Goal: Find specific page/section: Find specific page/section

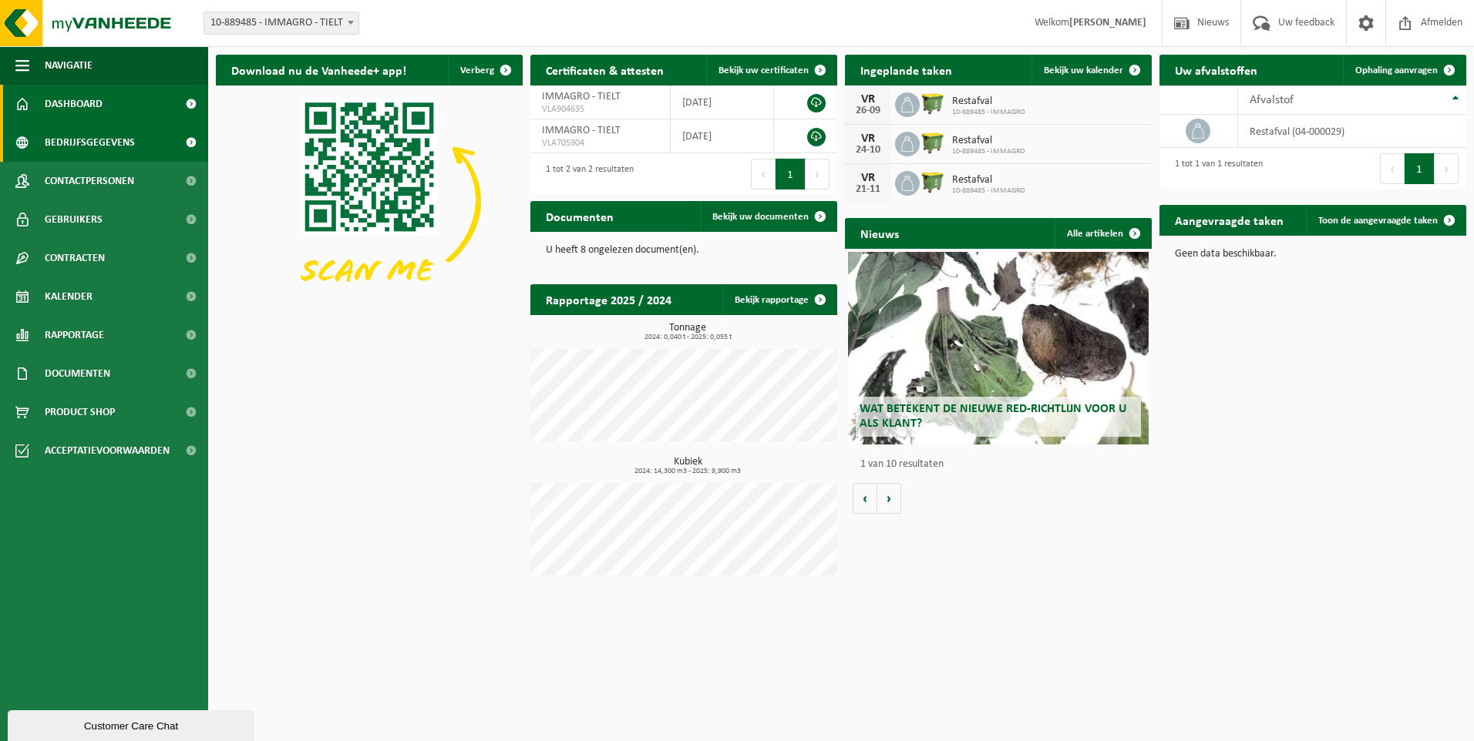
click at [99, 146] on span "Bedrijfsgegevens" at bounding box center [90, 142] width 90 height 39
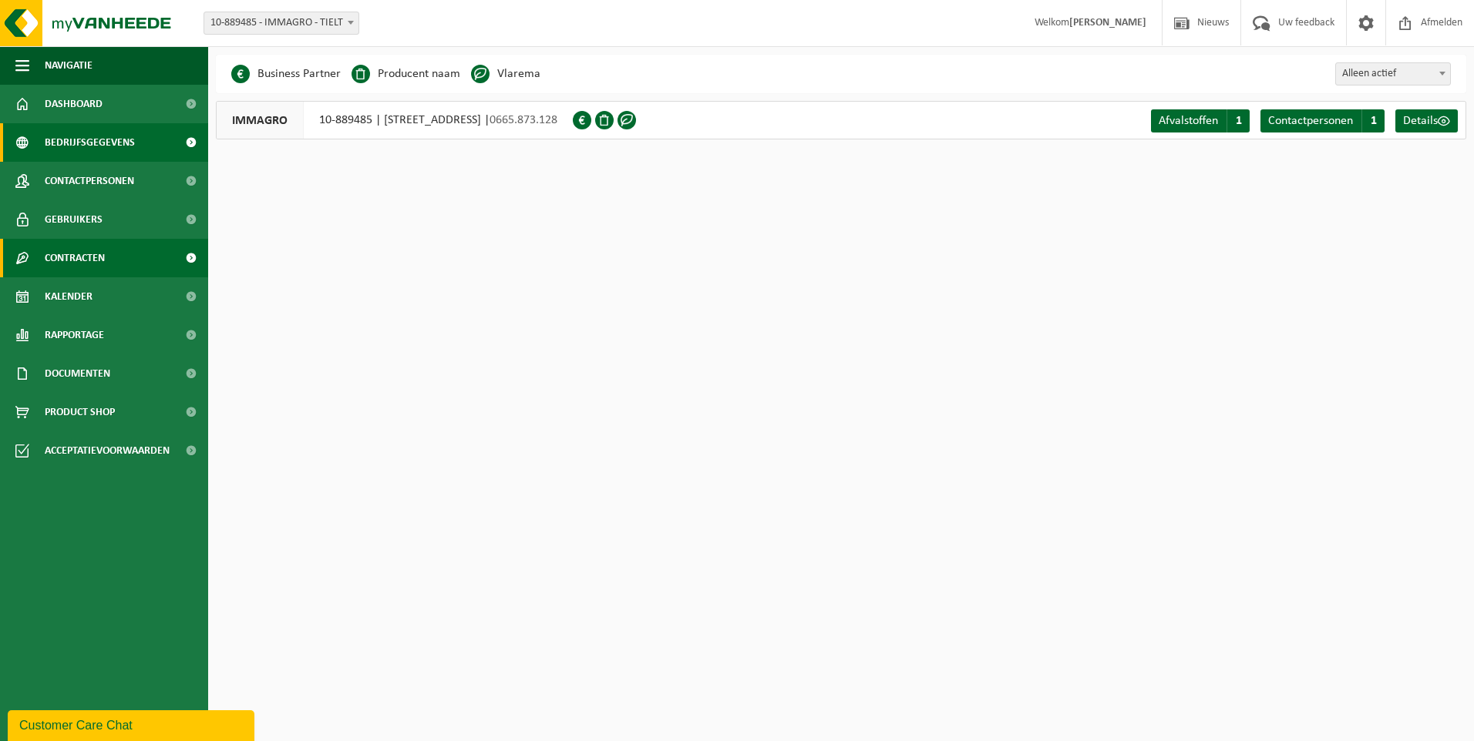
click at [89, 259] on span "Contracten" at bounding box center [75, 258] width 60 height 39
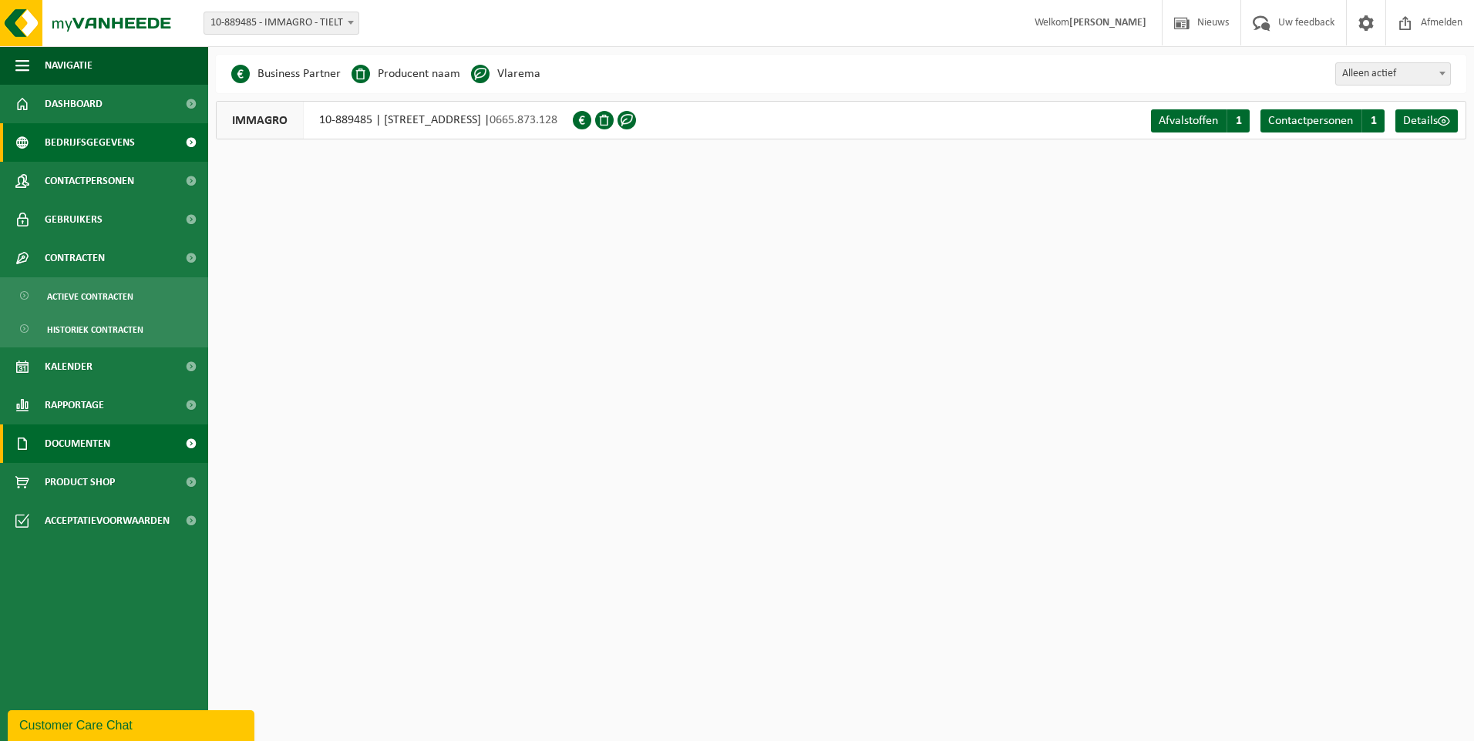
click at [68, 451] on span "Documenten" at bounding box center [78, 444] width 66 height 39
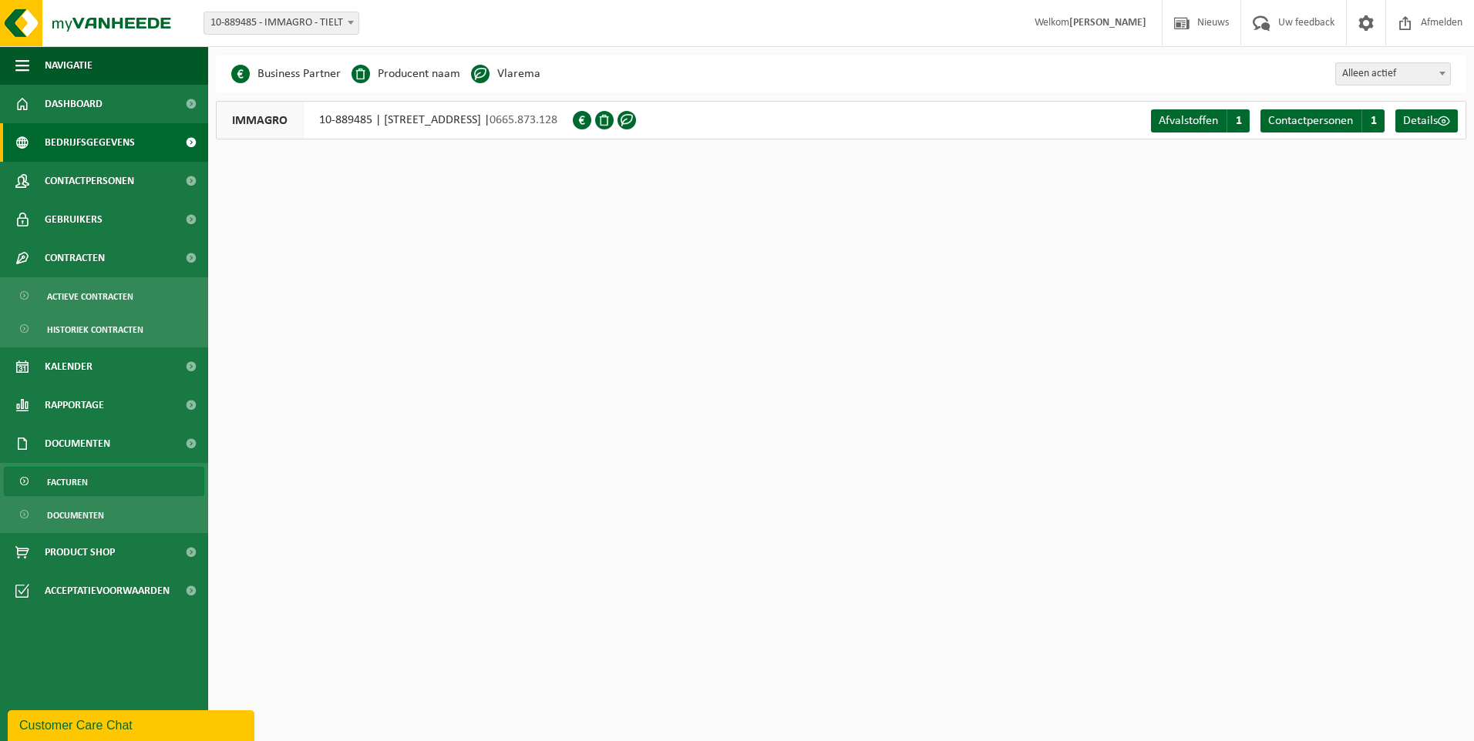
click at [76, 484] on span "Facturen" at bounding box center [67, 482] width 41 height 29
